Goal: Information Seeking & Learning: Learn about a topic

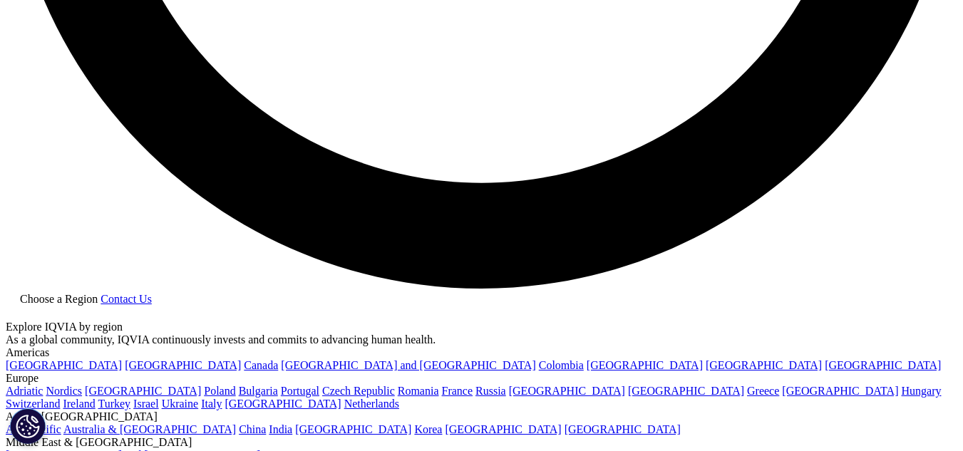
scroll to position [2597, 0]
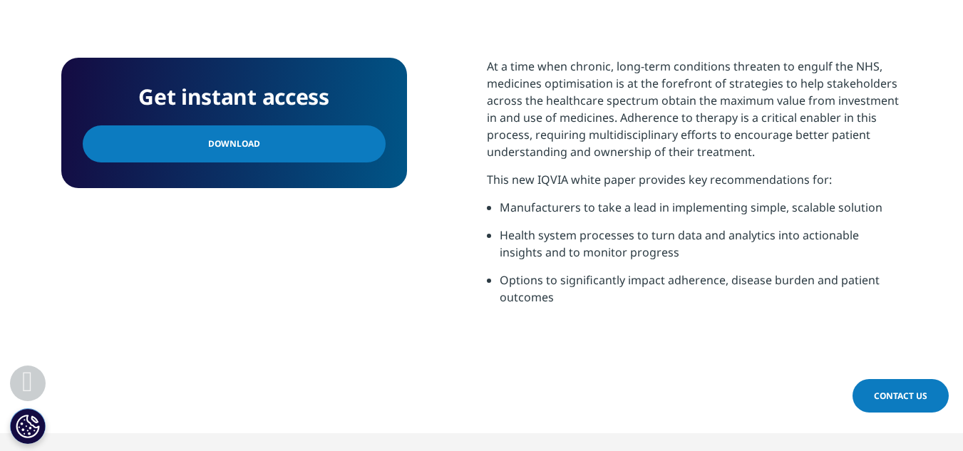
scroll to position [672, 0]
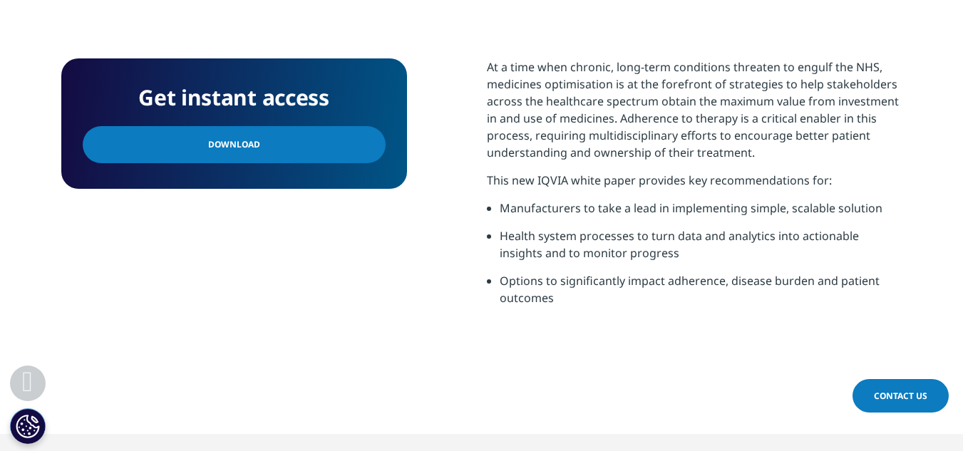
click at [332, 156] on link "Download" at bounding box center [234, 144] width 303 height 37
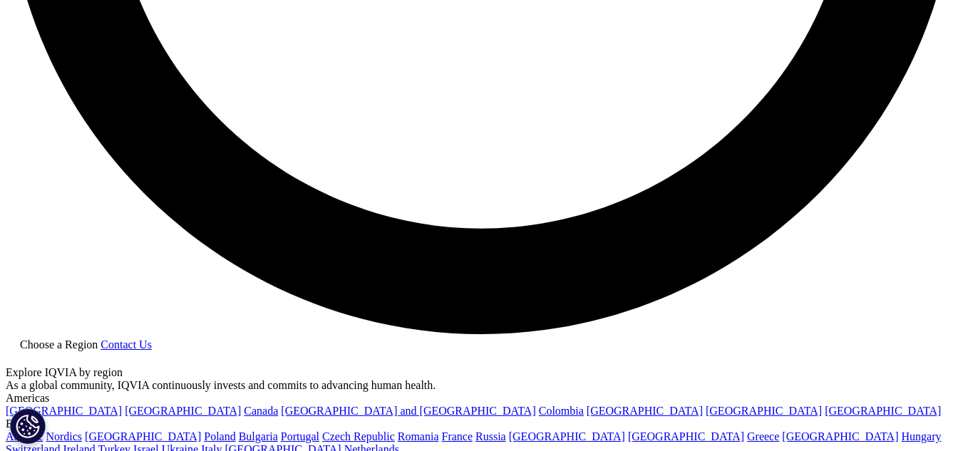
scroll to position [2548, 0]
